Goal: Navigation & Orientation: Find specific page/section

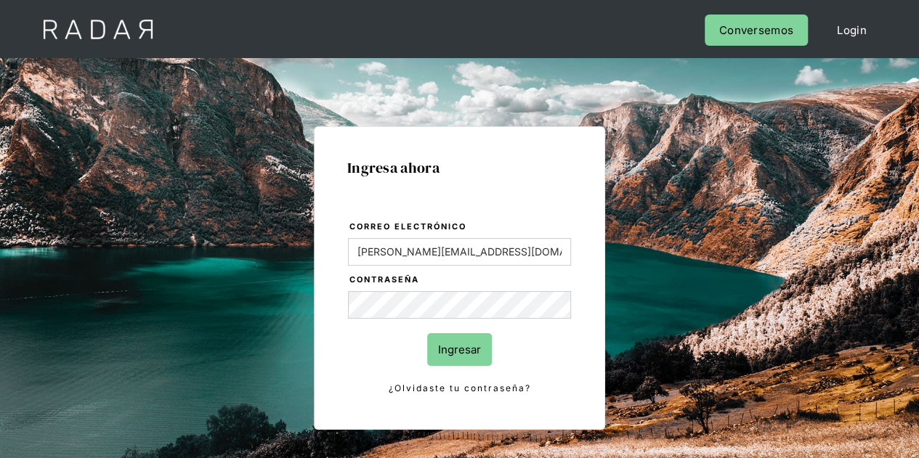
click at [468, 347] on input "Ingresar" at bounding box center [459, 349] width 65 height 33
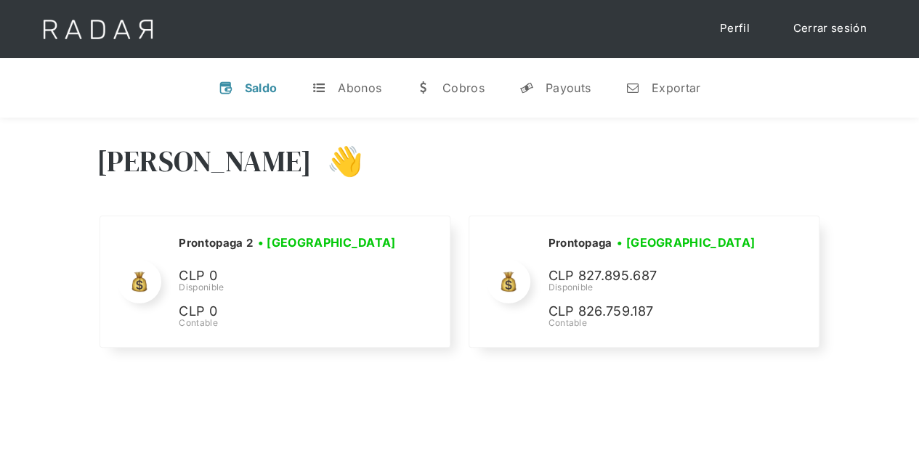
drag, startPoint x: 837, startPoint y: 193, endPoint x: 837, endPoint y: 161, distance: 32.7
click at [837, 193] on div "[PERSON_NAME] 👋 Cargando tus cuentas... Nombre de la empresa • [GEOGRAPHIC_DATA…" at bounding box center [459, 248] width 919 height 260
click at [800, 127] on div "[PERSON_NAME] 👋 Cargando tus cuentas... Nombre de la empresa • [GEOGRAPHIC_DATA…" at bounding box center [459, 248] width 919 height 260
